Goal: Navigation & Orientation: Find specific page/section

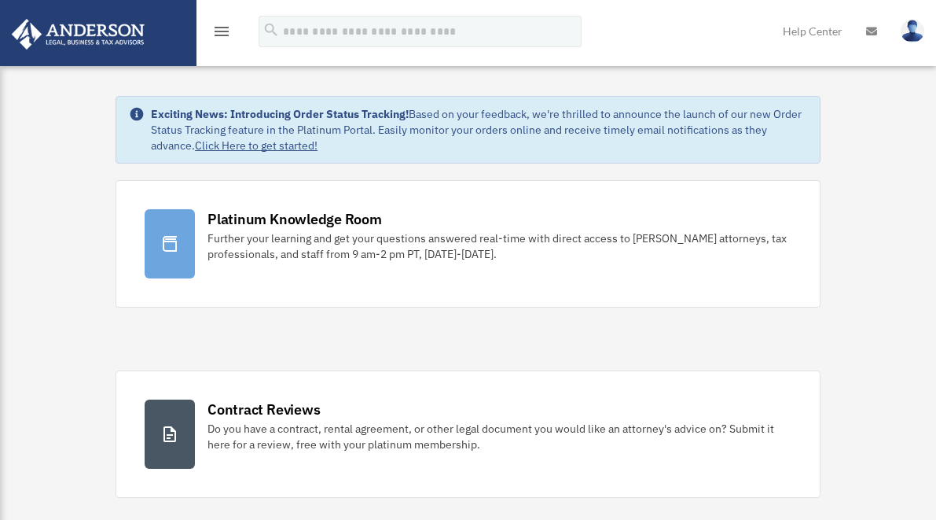
click at [225, 31] on icon "menu" at bounding box center [221, 31] width 19 height 19
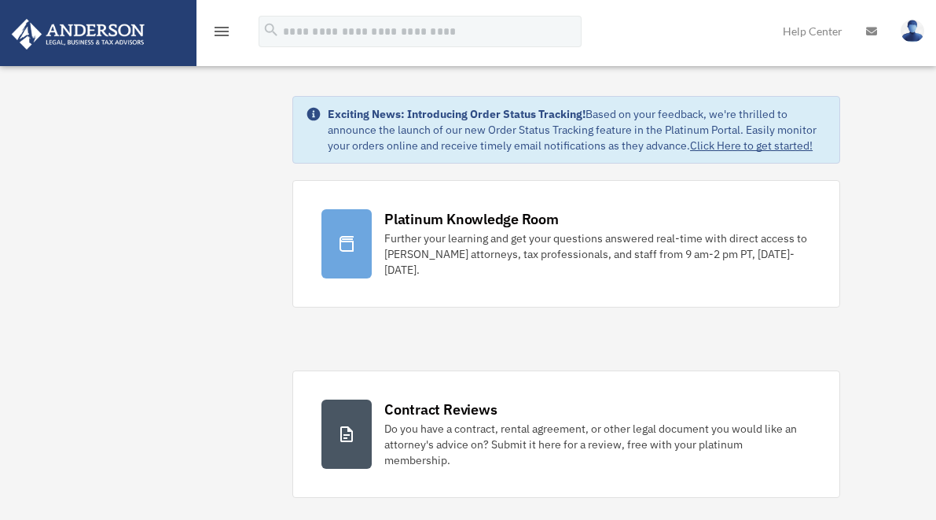
click at [225, 31] on icon "menu" at bounding box center [221, 31] width 19 height 19
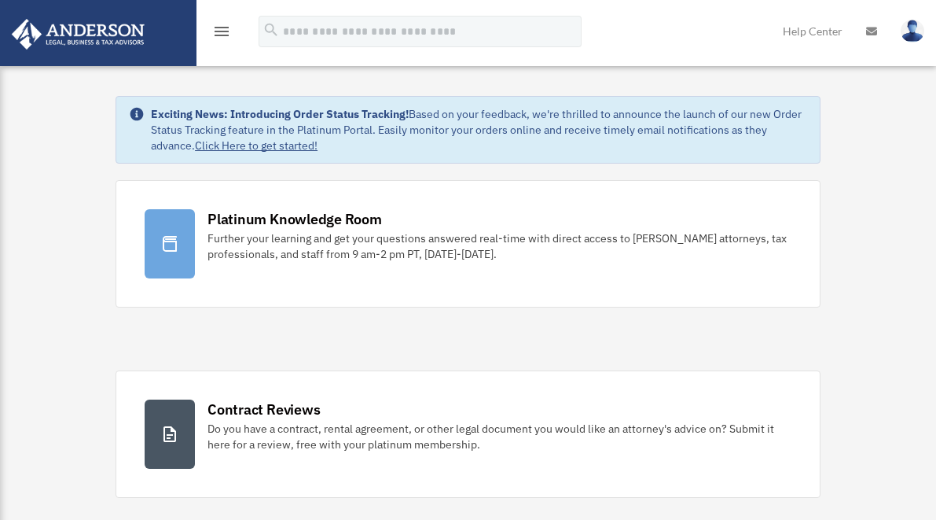
click at [225, 31] on icon "menu" at bounding box center [221, 31] width 19 height 19
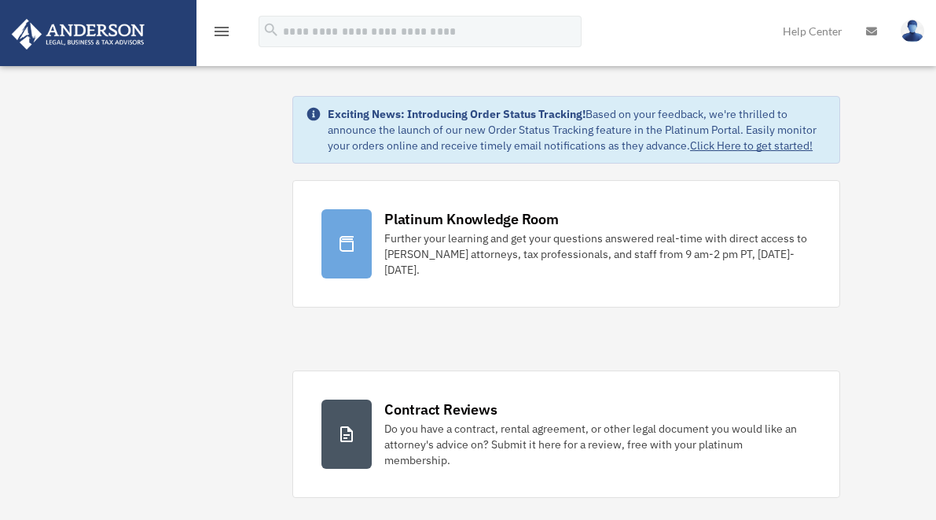
click at [216, 28] on icon "menu" at bounding box center [221, 31] width 19 height 19
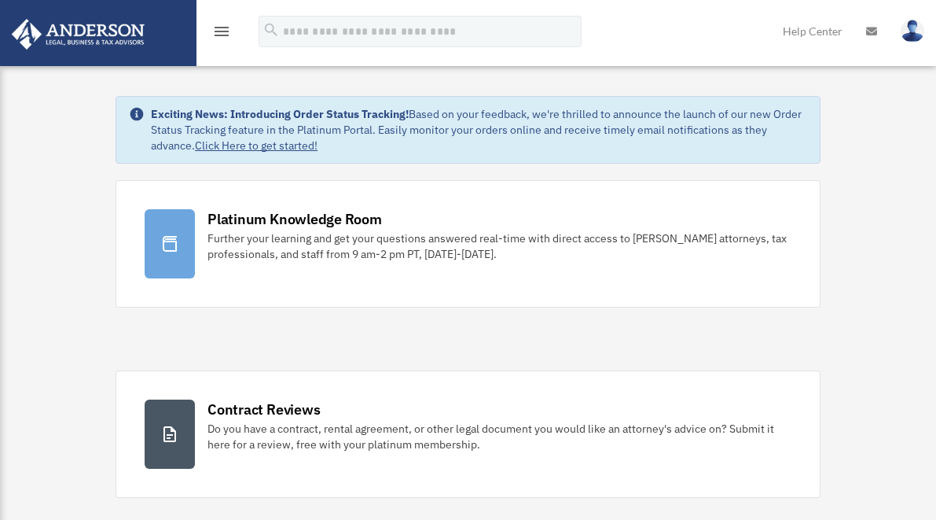
click at [216, 28] on icon "menu" at bounding box center [221, 31] width 19 height 19
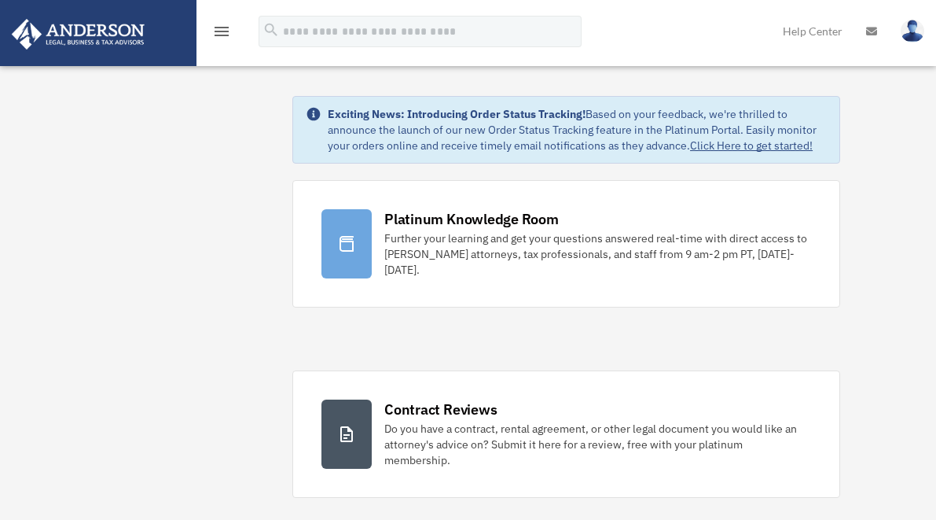
click at [172, 29] on link at bounding box center [97, 32] width 197 height 67
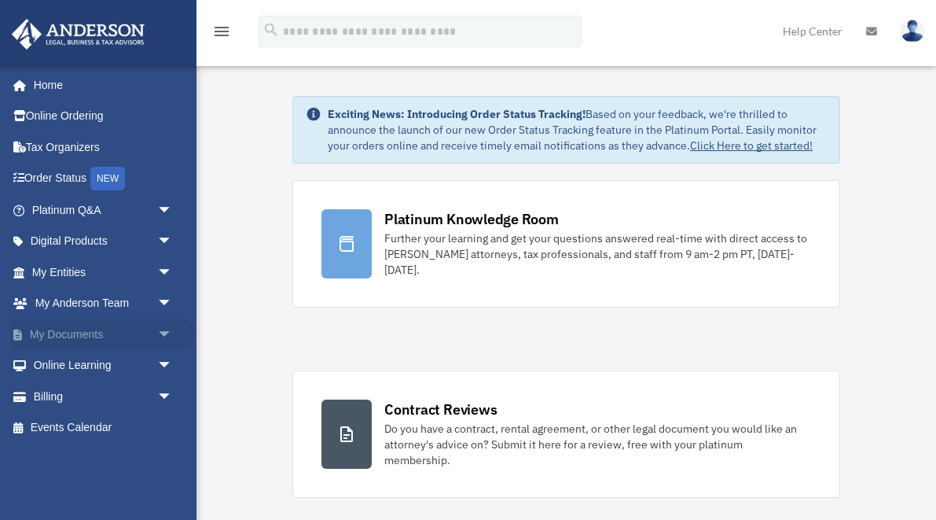
click at [165, 325] on span "arrow_drop_down" at bounding box center [172, 334] width 31 height 32
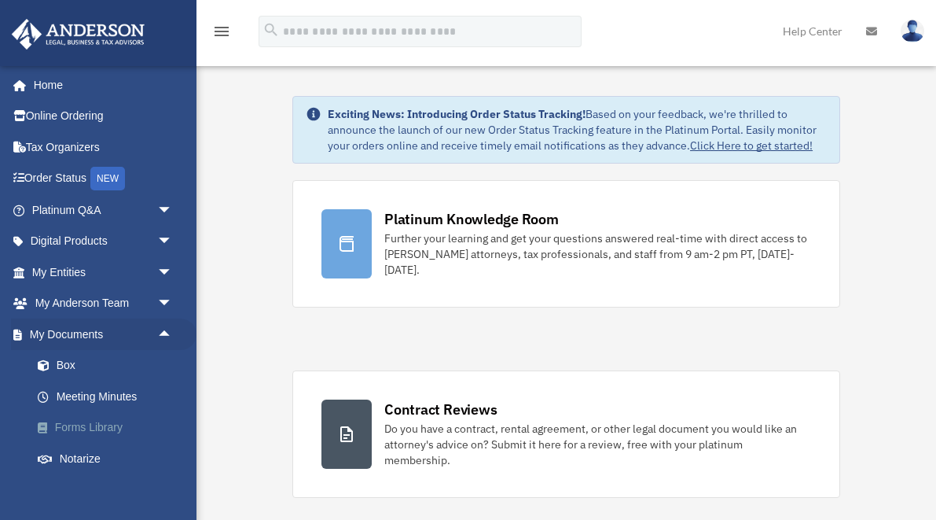
click at [115, 421] on link "Forms Library" at bounding box center [109, 427] width 175 height 31
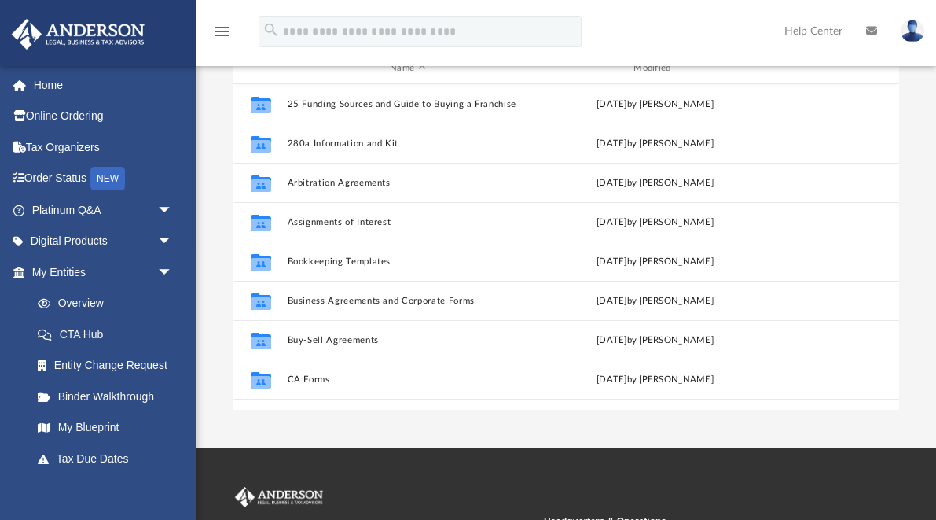
scroll to position [127, 0]
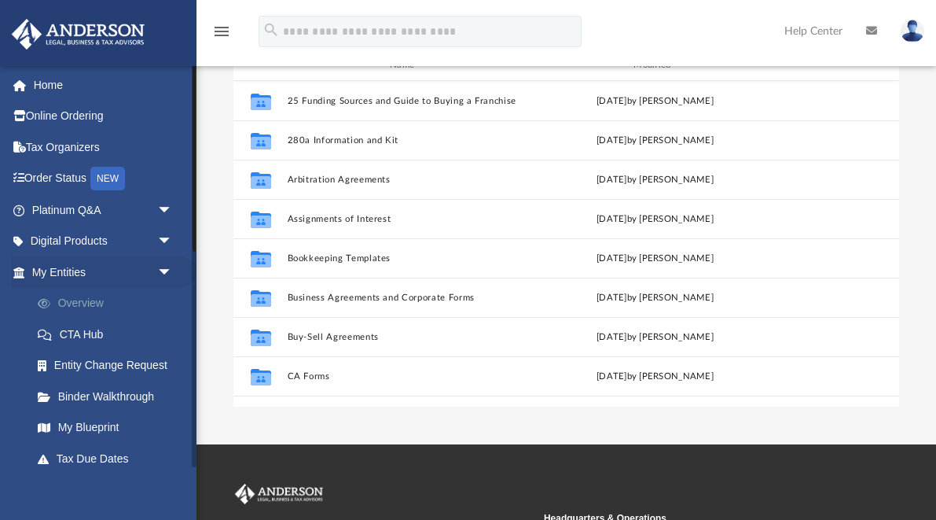
click at [88, 304] on link "Overview" at bounding box center [109, 303] width 175 height 31
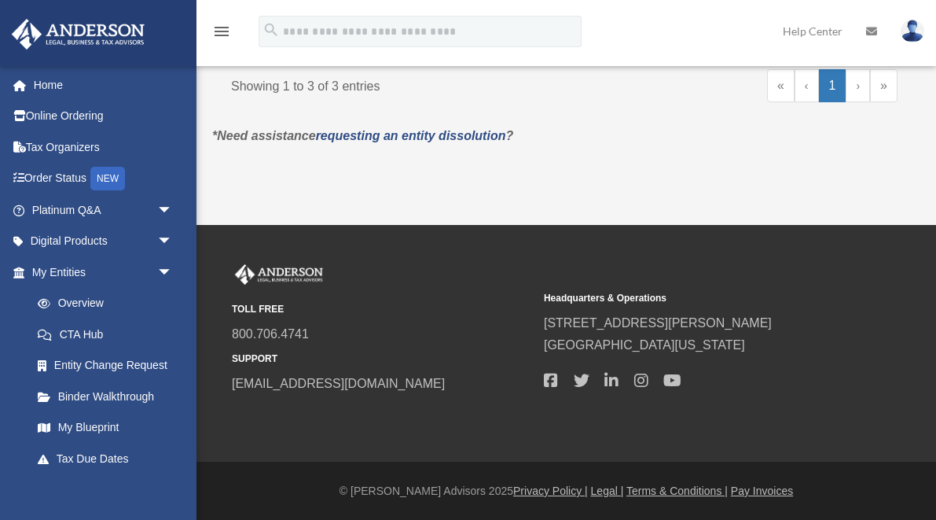
scroll to position [776, 0]
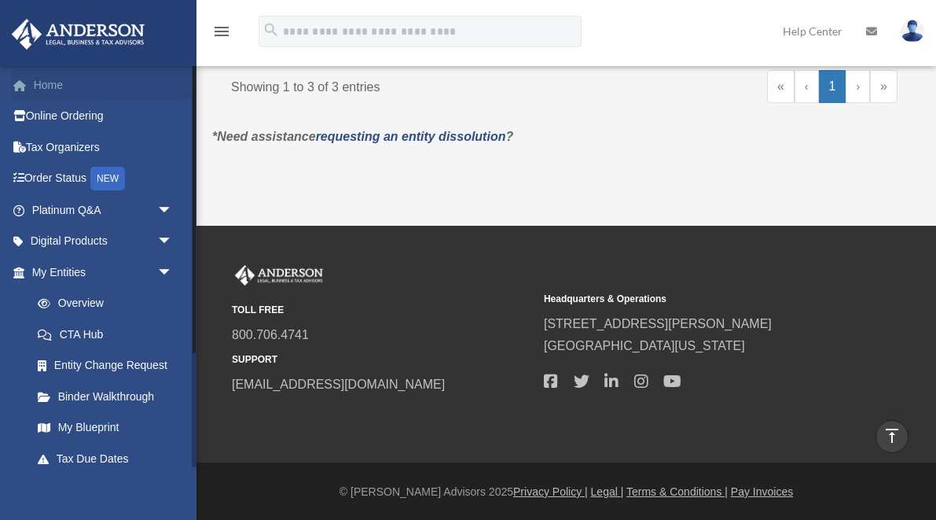
click at [79, 90] on link "Home" at bounding box center [104, 84] width 186 height 31
